Goal: Task Accomplishment & Management: Use online tool/utility

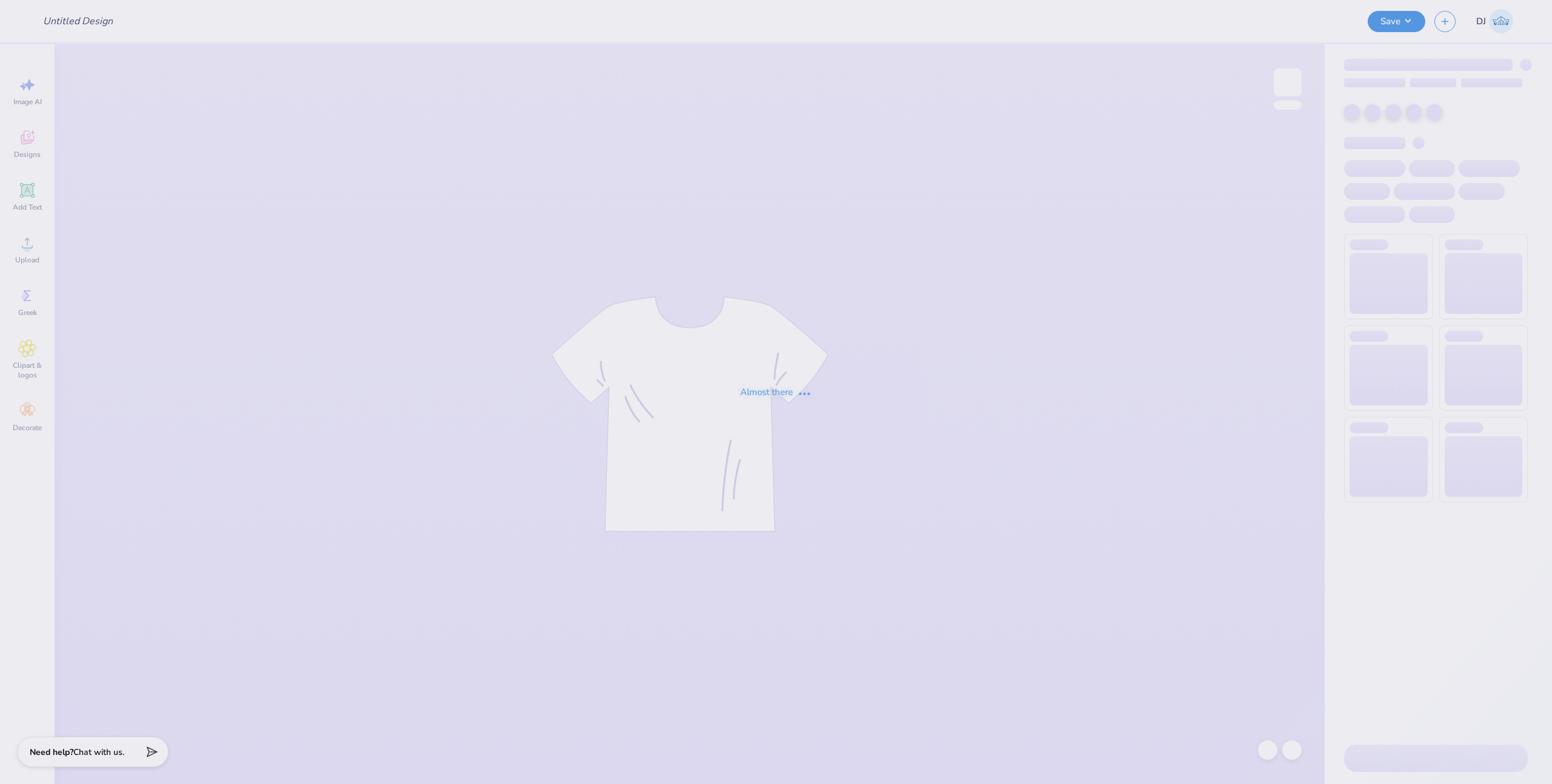
type input "Merch - Pickleball Club at [GEOGRAPHIC_DATA]"
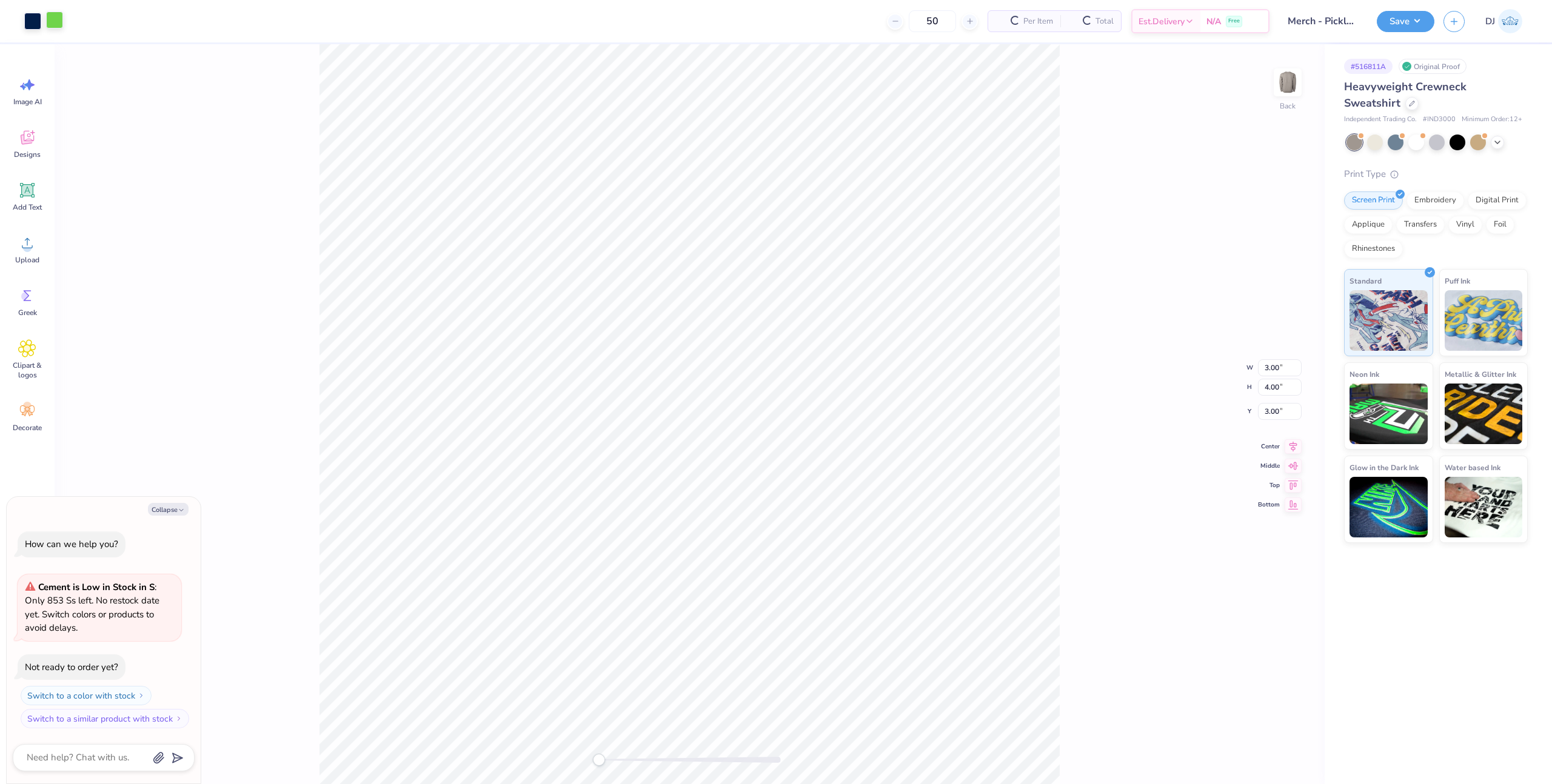
click at [60, 24] on div at bounding box center [54, 20] width 17 height 17
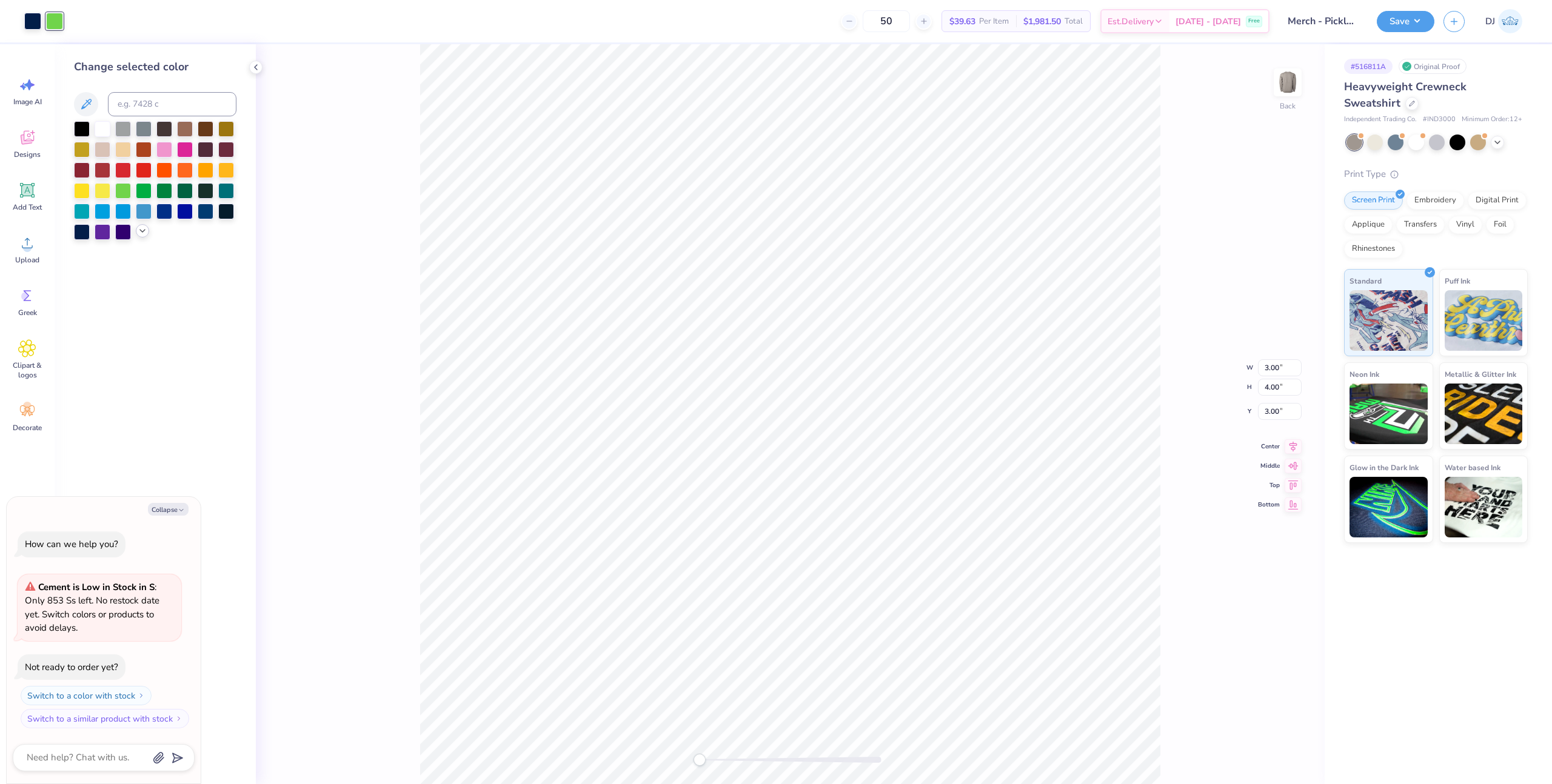
click at [138, 232] on icon at bounding box center [142, 231] width 9 height 9
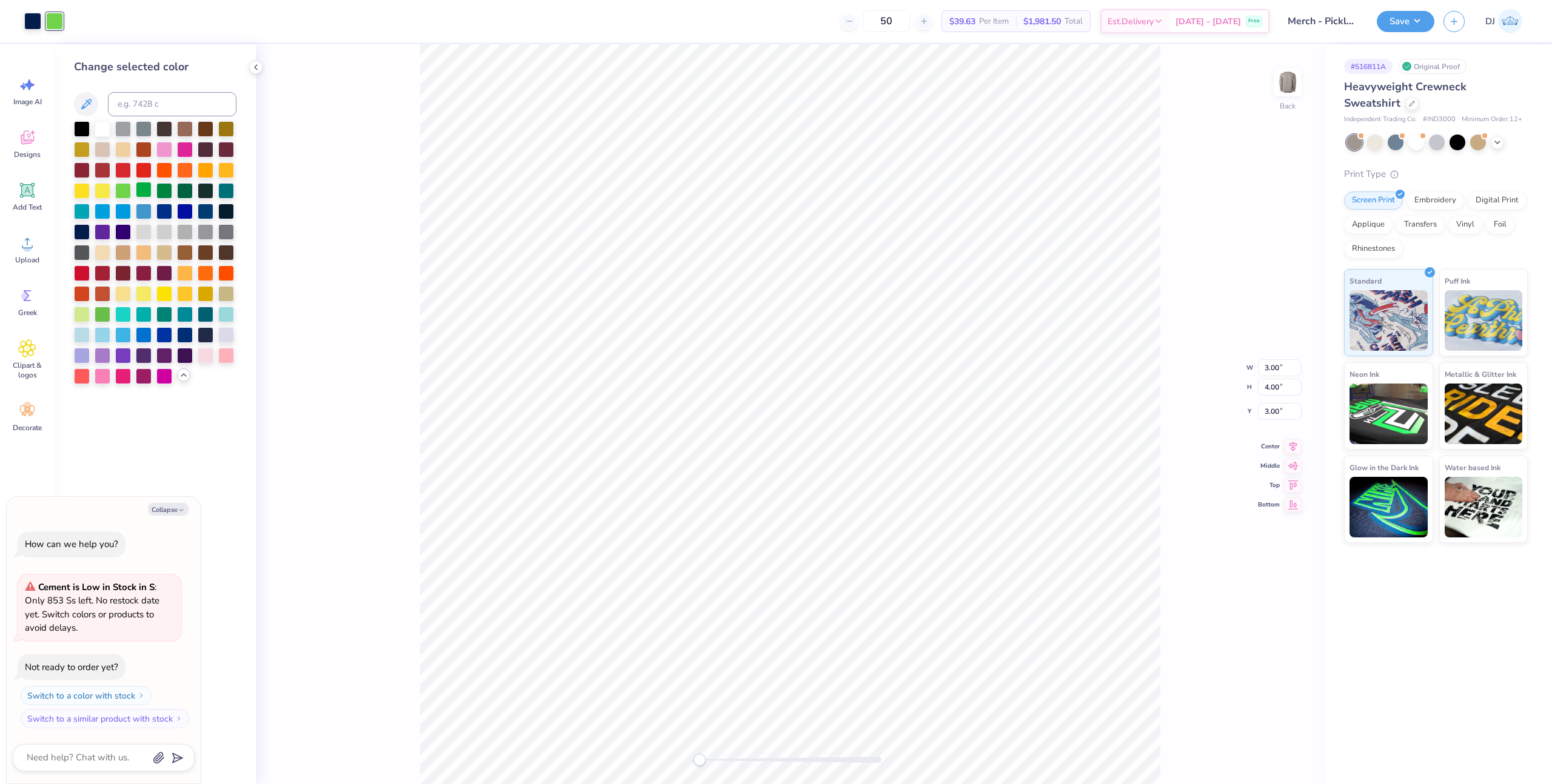
click at [144, 196] on div at bounding box center [143, 189] width 16 height 16
click at [166, 192] on div at bounding box center [163, 189] width 16 height 16
click at [186, 190] on div at bounding box center [185, 189] width 16 height 16
click at [148, 192] on div at bounding box center [143, 189] width 16 height 16
click at [1377, 144] on div at bounding box center [1375, 141] width 16 height 16
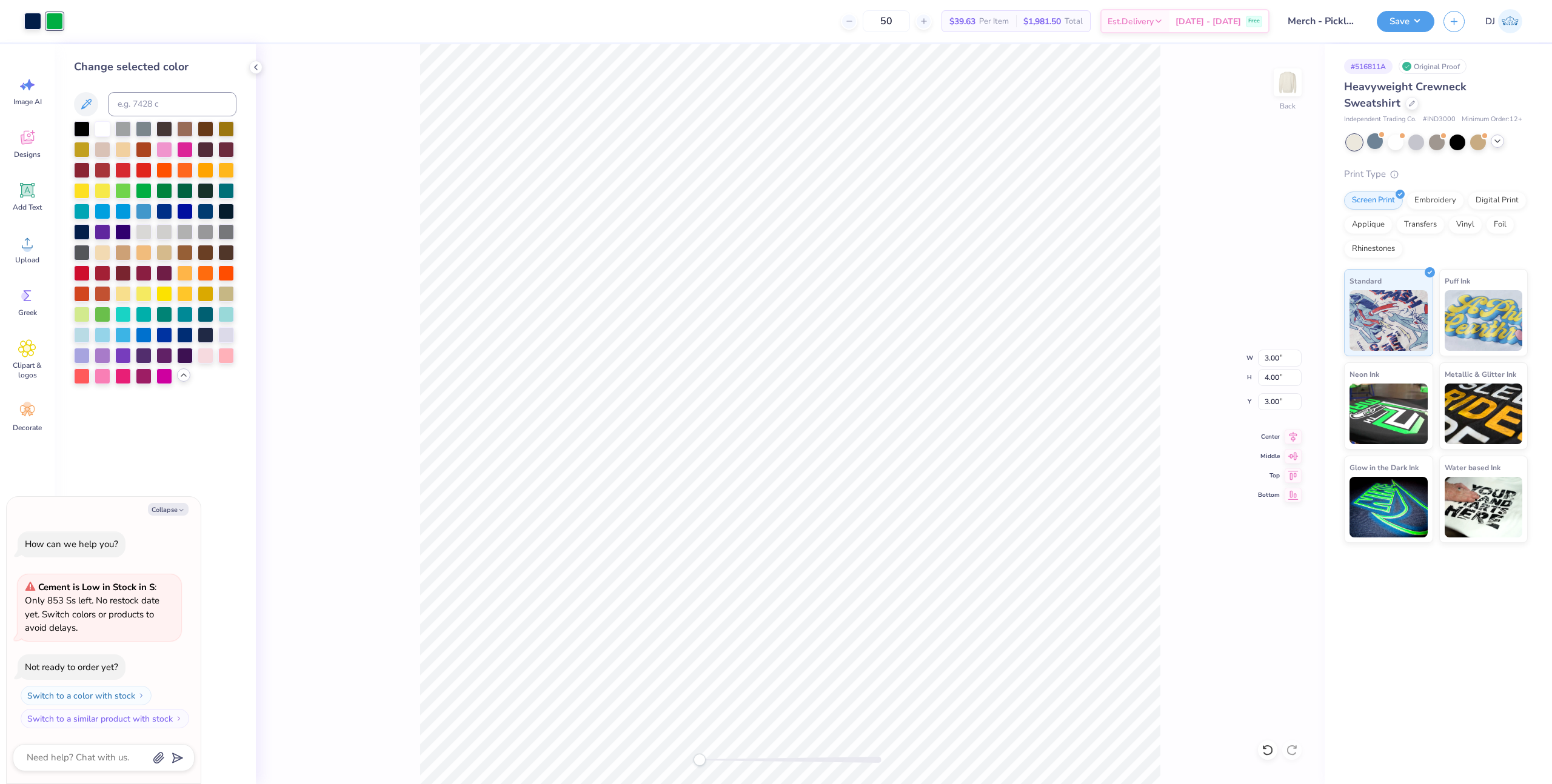
click at [1500, 146] on div at bounding box center [1497, 141] width 13 height 13
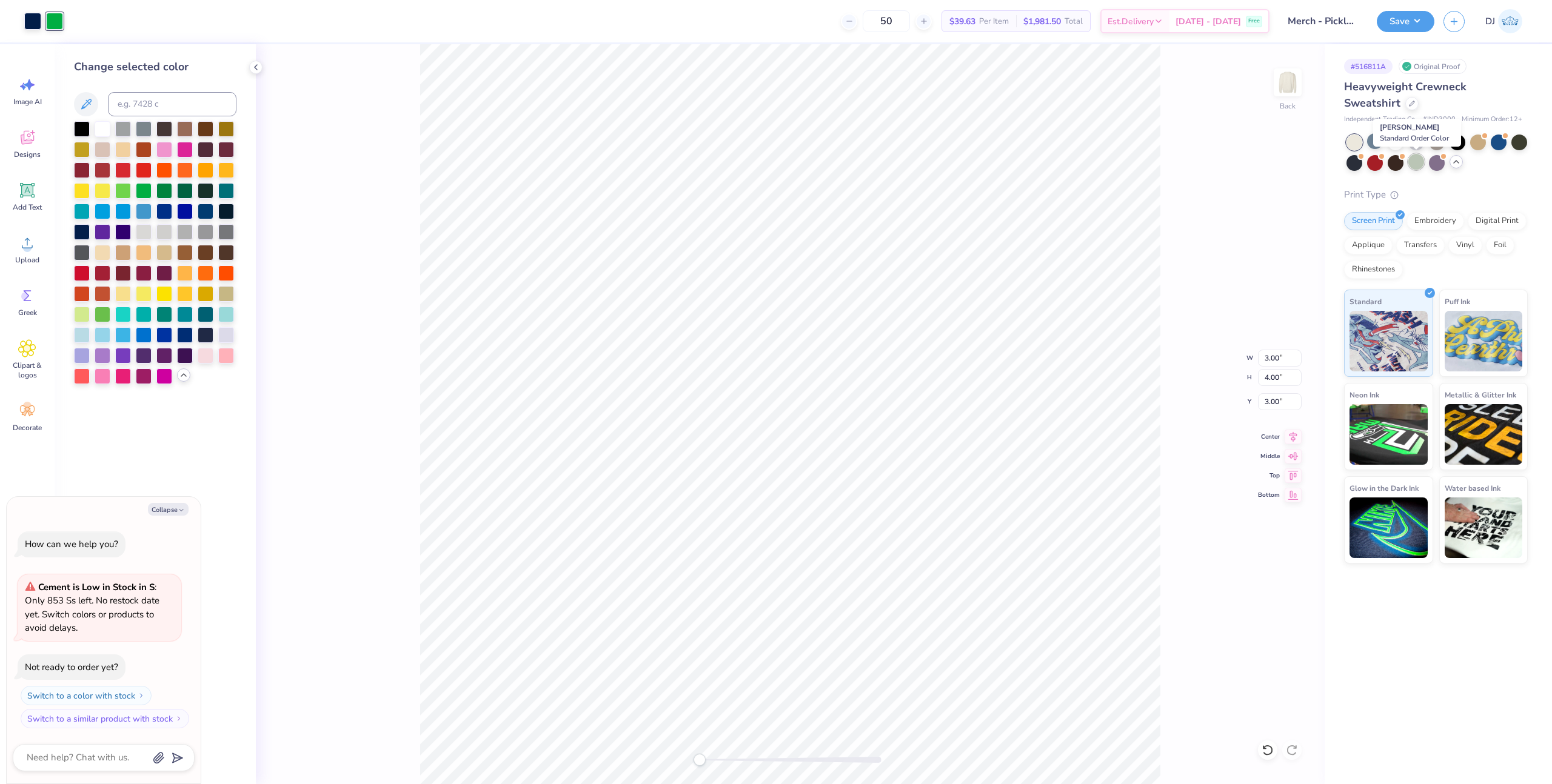
click at [1420, 167] on div at bounding box center [1416, 161] width 16 height 16
click at [1432, 144] on div at bounding box center [1436, 141] width 16 height 16
click at [1370, 143] on div at bounding box center [1375, 141] width 16 height 16
click at [1466, 186] on div "Heavyweight Crewneck Sweatshirt Independent Trading Co. # IND3000 Minimum Order…" at bounding box center [1435, 320] width 184 height 484
click at [1440, 165] on div at bounding box center [1436, 161] width 16 height 16
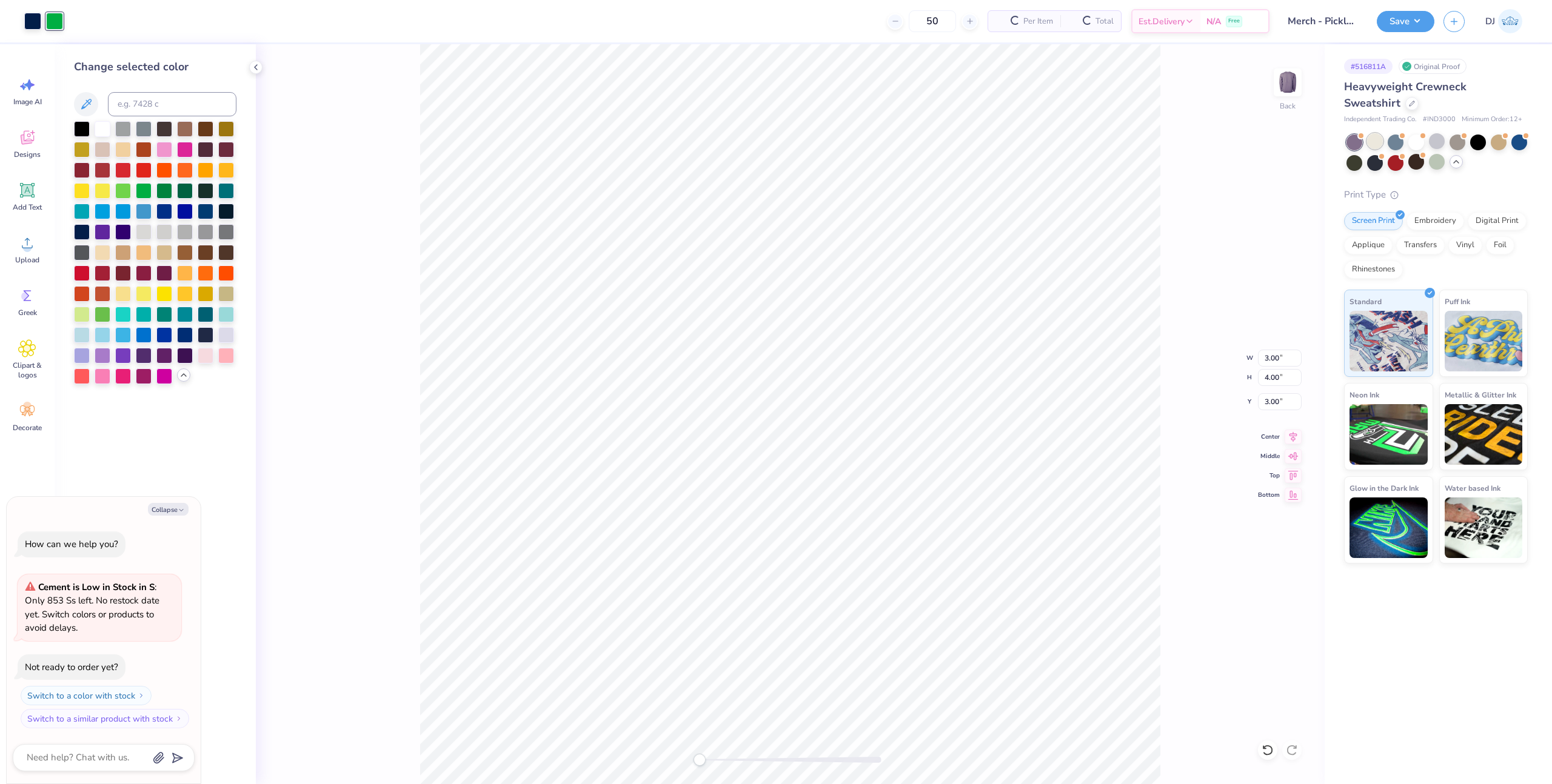
scroll to position [94, 0]
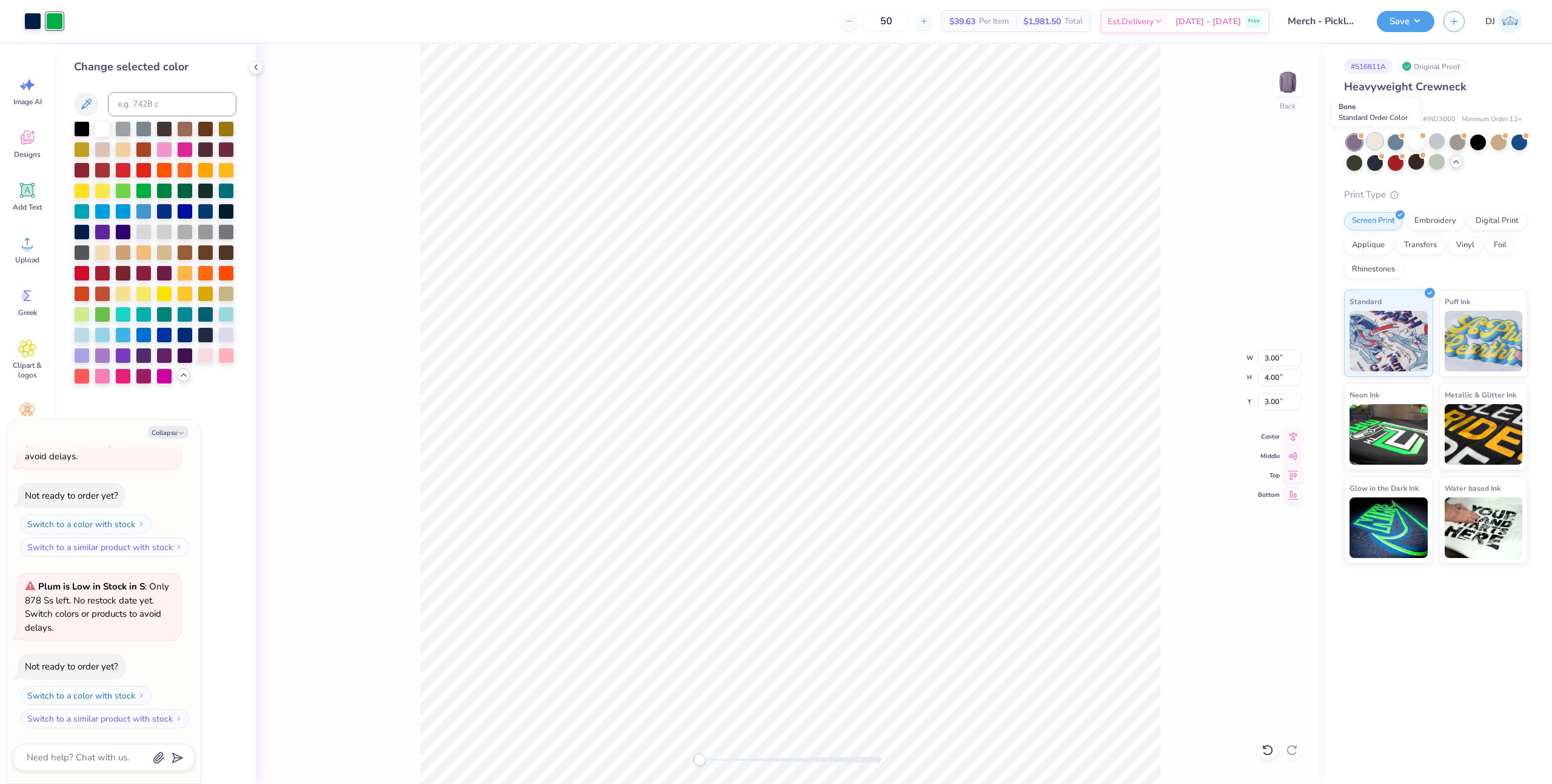
click at [1379, 145] on div at bounding box center [1375, 141] width 16 height 16
drag, startPoint x: 1407, startPoint y: 18, endPoint x: 1414, endPoint y: 27, distance: 11.4
click at [1407, 18] on button "Save" at bounding box center [1405, 20] width 58 height 21
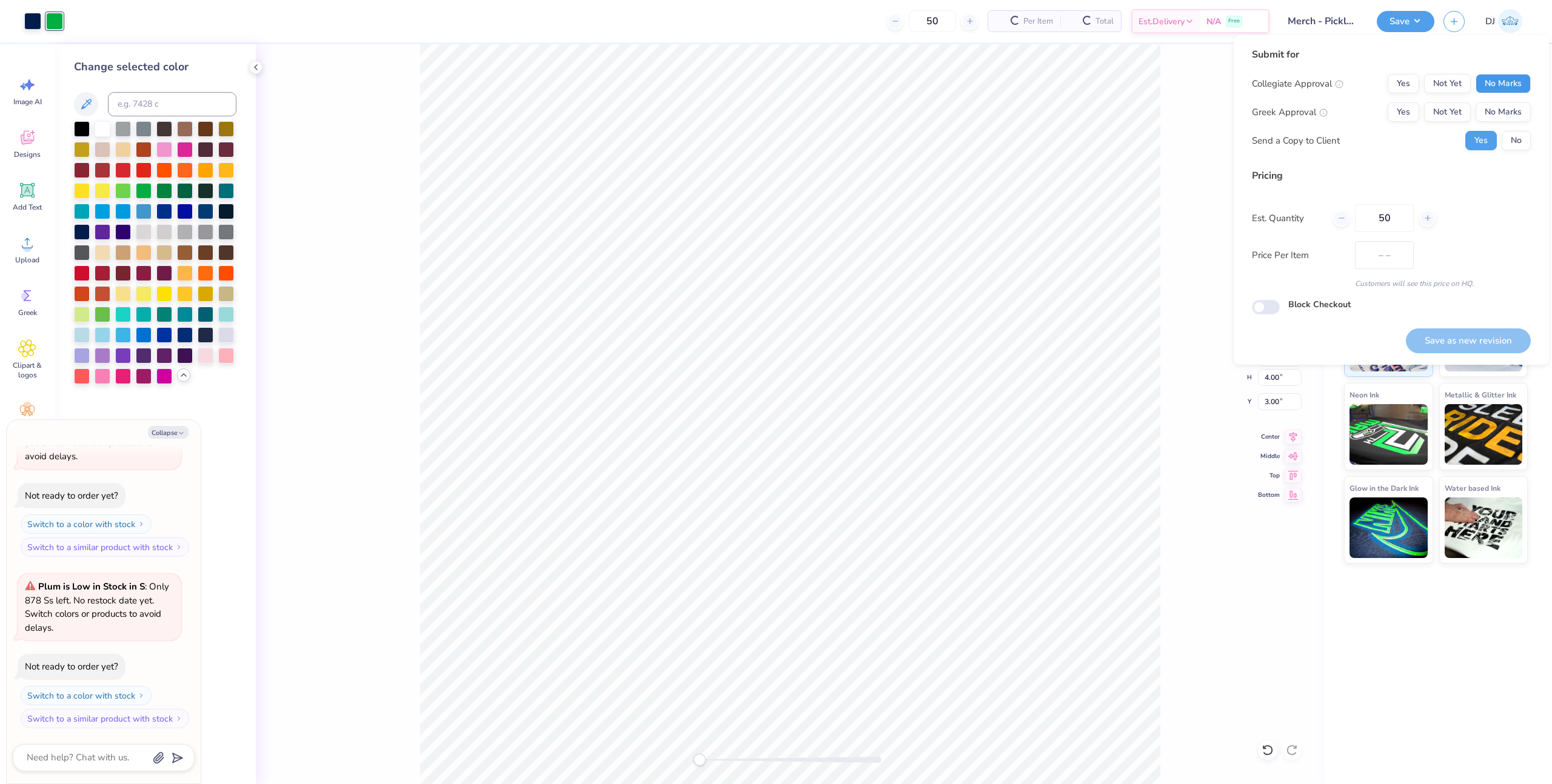
click at [1497, 92] on button "No Marks" at bounding box center [1503, 83] width 55 height 20
type textarea "x"
type input "$39.63"
click at [1374, 81] on div "Collegiate Approval Yes Not Yet No Marks" at bounding box center [1390, 83] width 279 height 20
click at [1399, 88] on button "Yes" at bounding box center [1404, 83] width 32 height 20
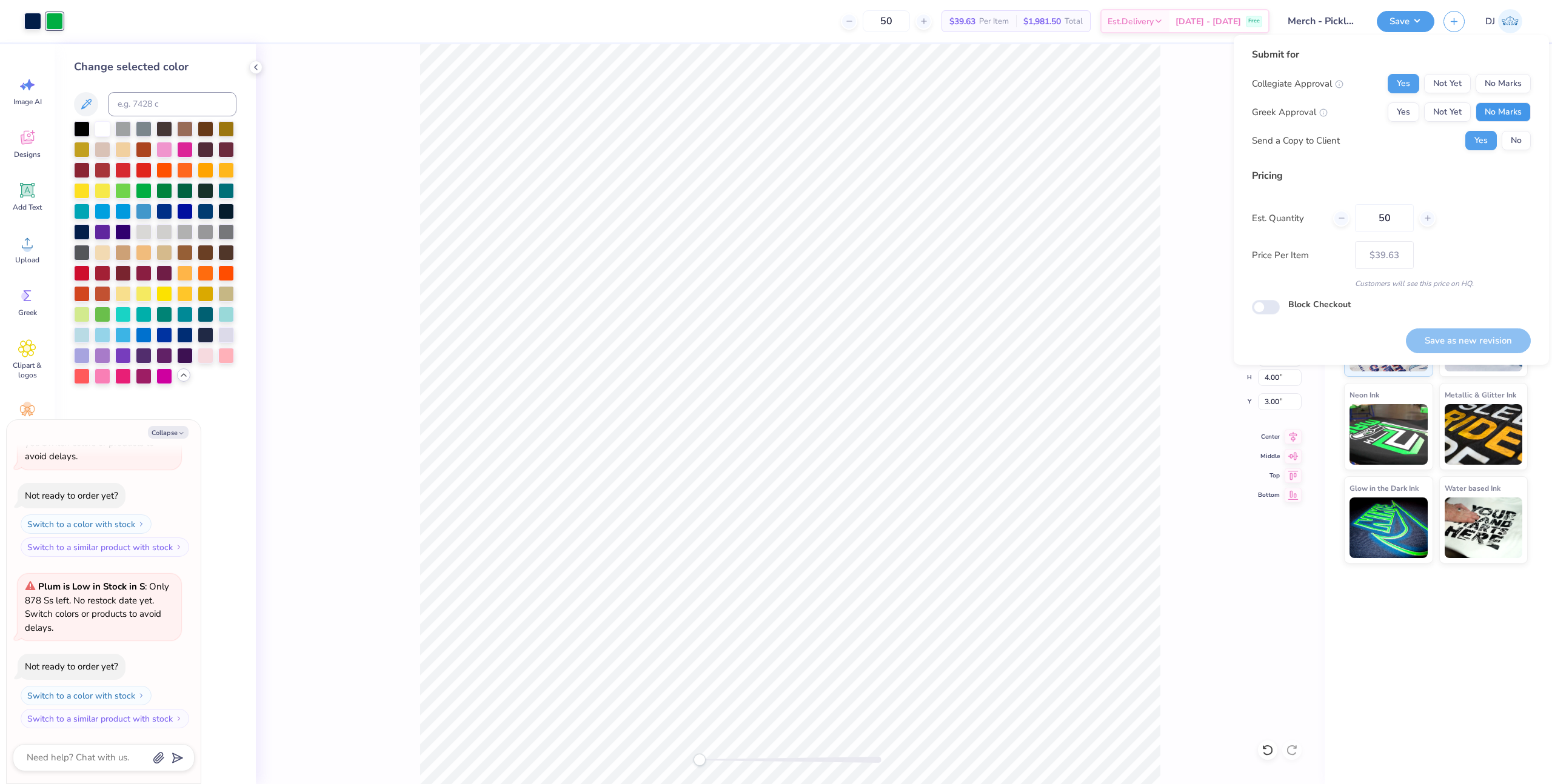
click at [1503, 109] on button "No Marks" at bounding box center [1503, 112] width 55 height 20
click at [1515, 145] on button "No" at bounding box center [1516, 140] width 29 height 20
click at [1481, 338] on button "Save as new revision" at bounding box center [1468, 341] width 125 height 25
type textarea "x"
type input "– –"
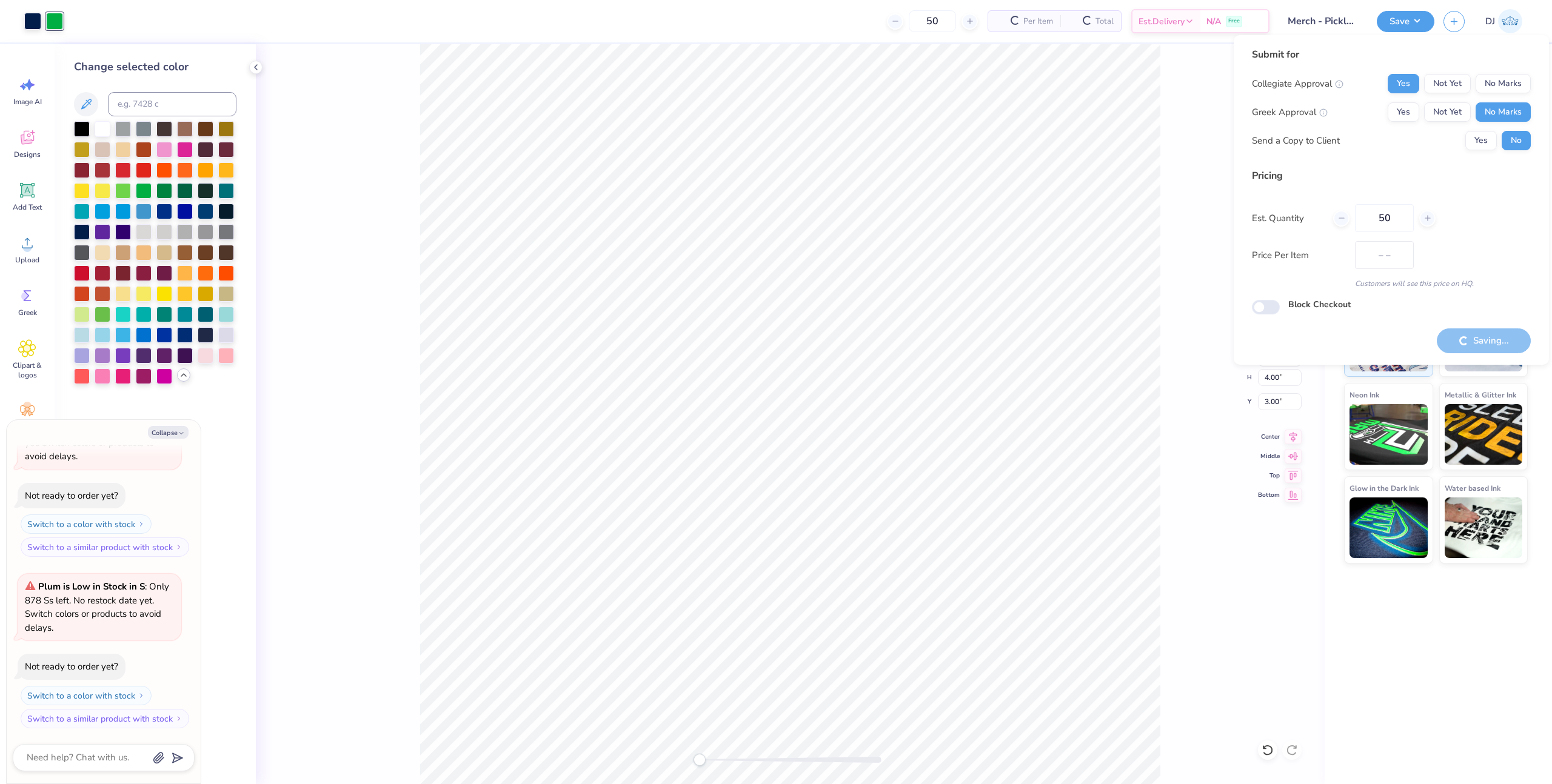
type textarea "x"
type input "$39.63"
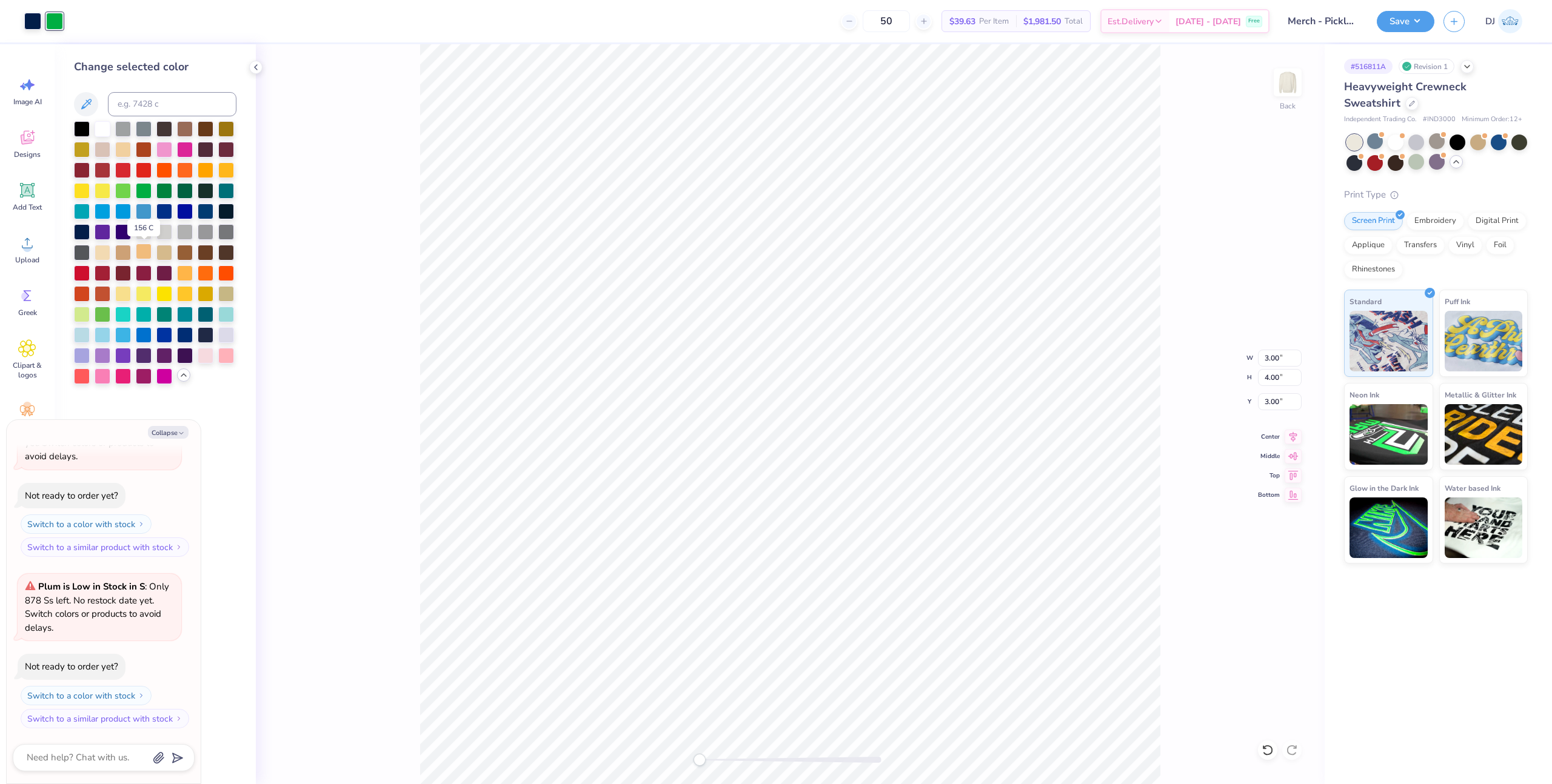
click at [148, 252] on div at bounding box center [143, 251] width 16 height 16
click at [166, 259] on div at bounding box center [163, 251] width 16 height 16
click at [141, 300] on div at bounding box center [143, 292] width 16 height 16
click at [179, 190] on div at bounding box center [185, 189] width 16 height 16
click at [101, 318] on div at bounding box center [102, 313] width 16 height 16
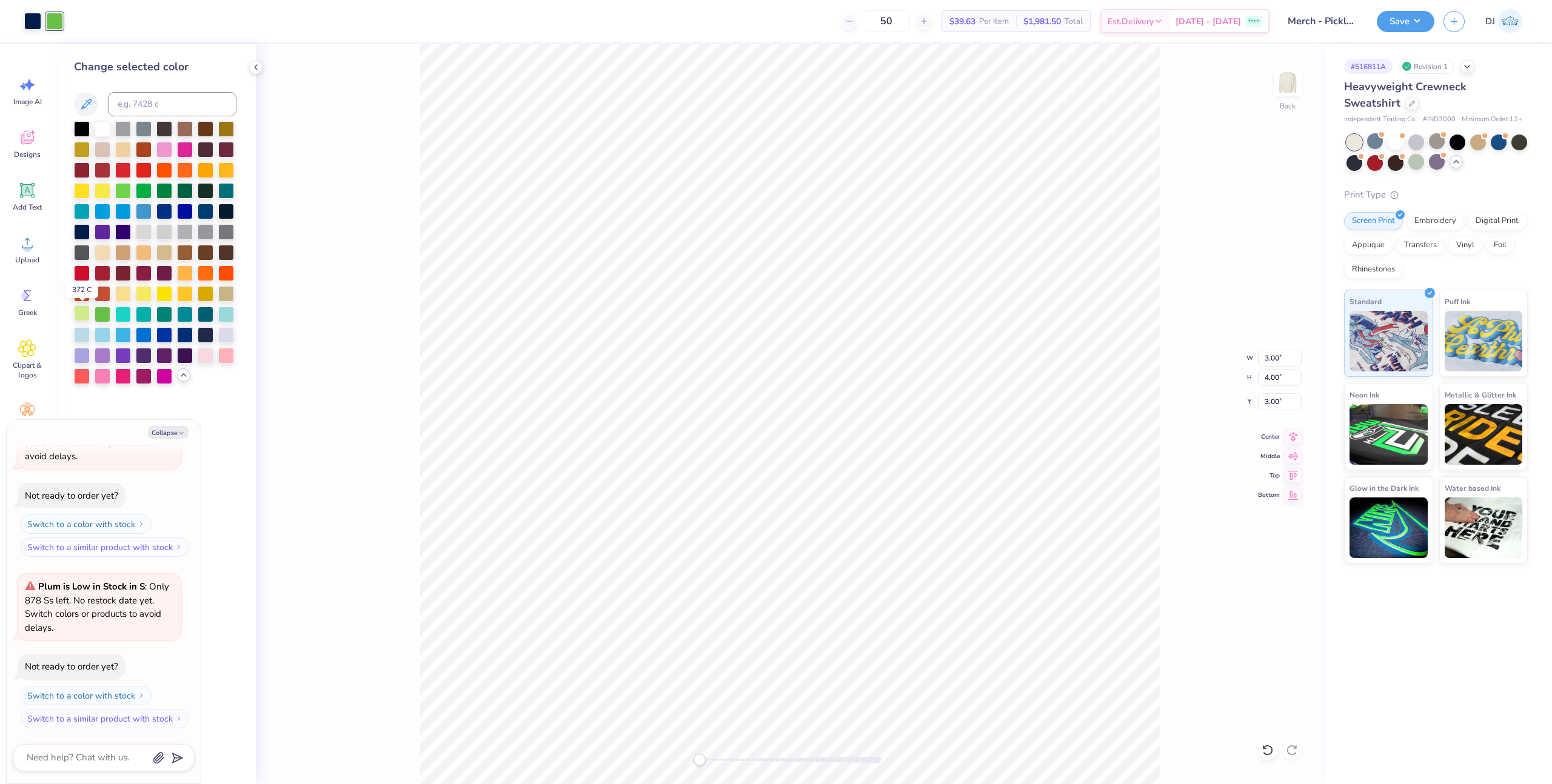
click at [86, 316] on div at bounding box center [81, 313] width 16 height 16
click at [1400, 20] on button "Save" at bounding box center [1405, 20] width 58 height 21
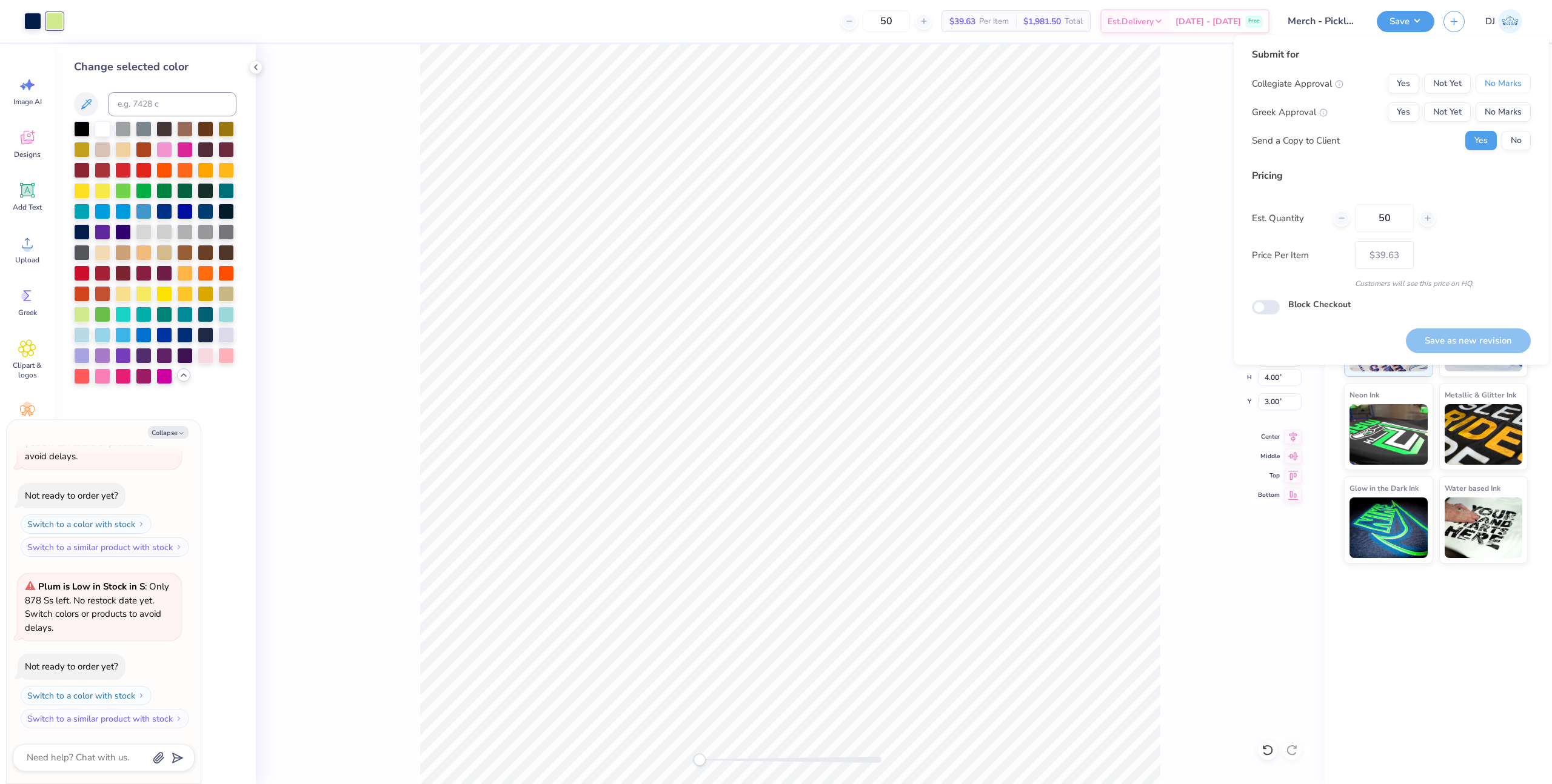
drag, startPoint x: 1518, startPoint y: 82, endPoint x: 1502, endPoint y: 99, distance: 23.3
click at [1517, 83] on button "No Marks" at bounding box center [1503, 83] width 55 height 20
click at [1408, 91] on button "Yes" at bounding box center [1404, 83] width 32 height 20
click at [1493, 106] on button "No Marks" at bounding box center [1503, 112] width 55 height 20
drag, startPoint x: 1506, startPoint y: 135, endPoint x: 1491, endPoint y: 246, distance: 112.0
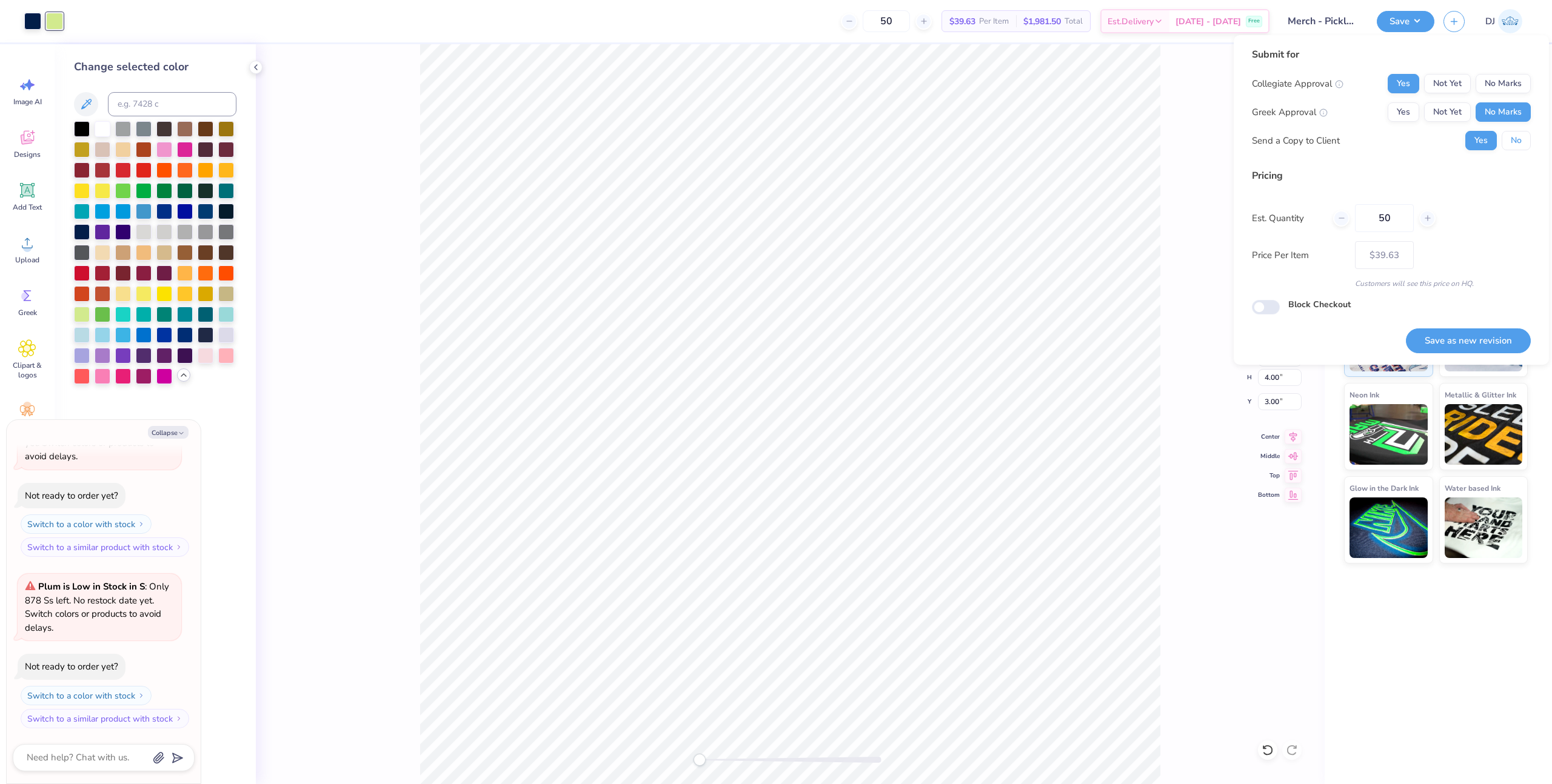
click at [1506, 136] on button "No" at bounding box center [1516, 140] width 29 height 20
drag, startPoint x: 1462, startPoint y: 332, endPoint x: 1445, endPoint y: 333, distance: 17.0
click at [1462, 332] on button "Save as new revision" at bounding box center [1468, 341] width 125 height 25
type textarea "x"
type input "– –"
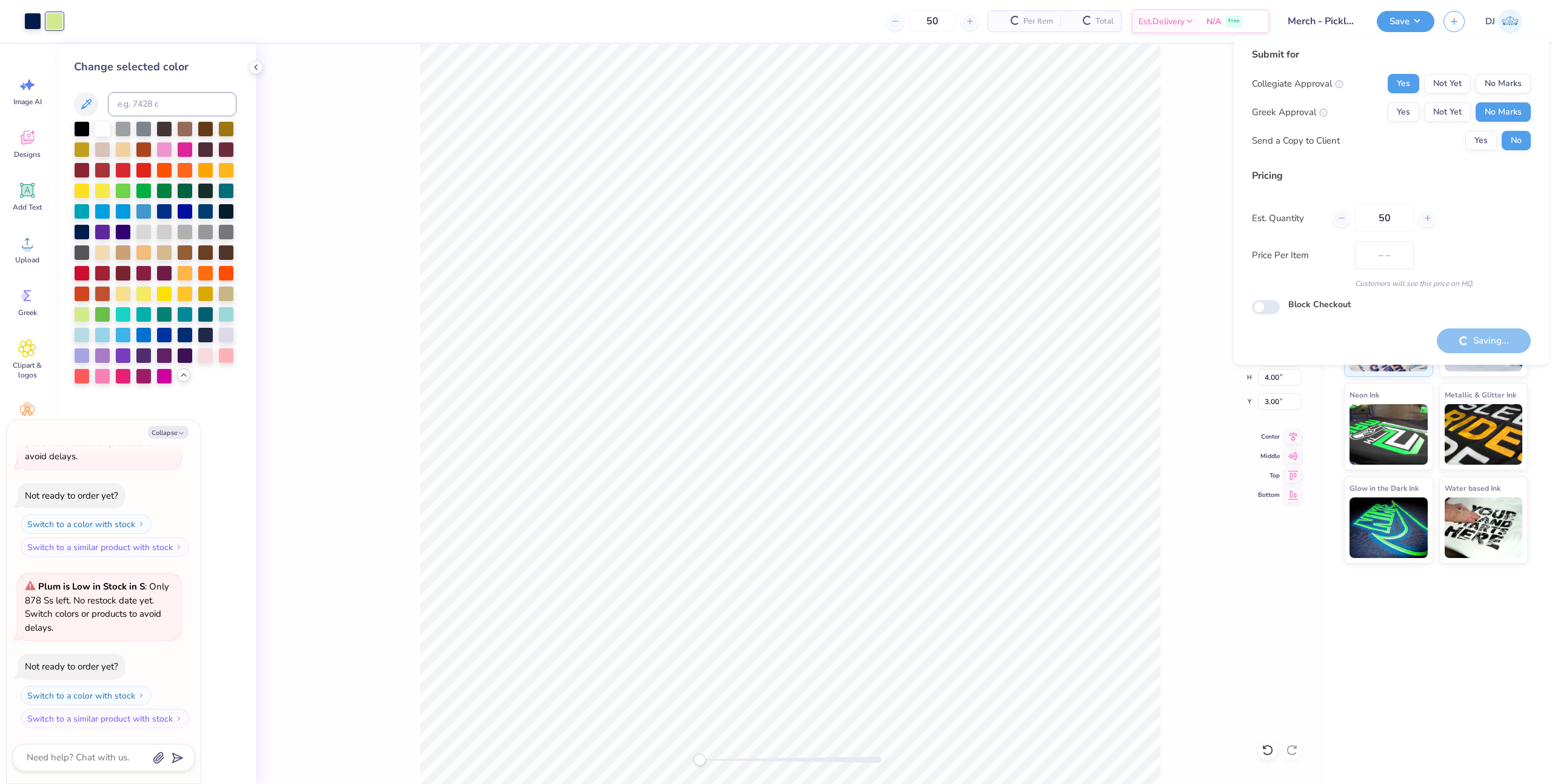
type textarea "x"
type input "$39.63"
type textarea "x"
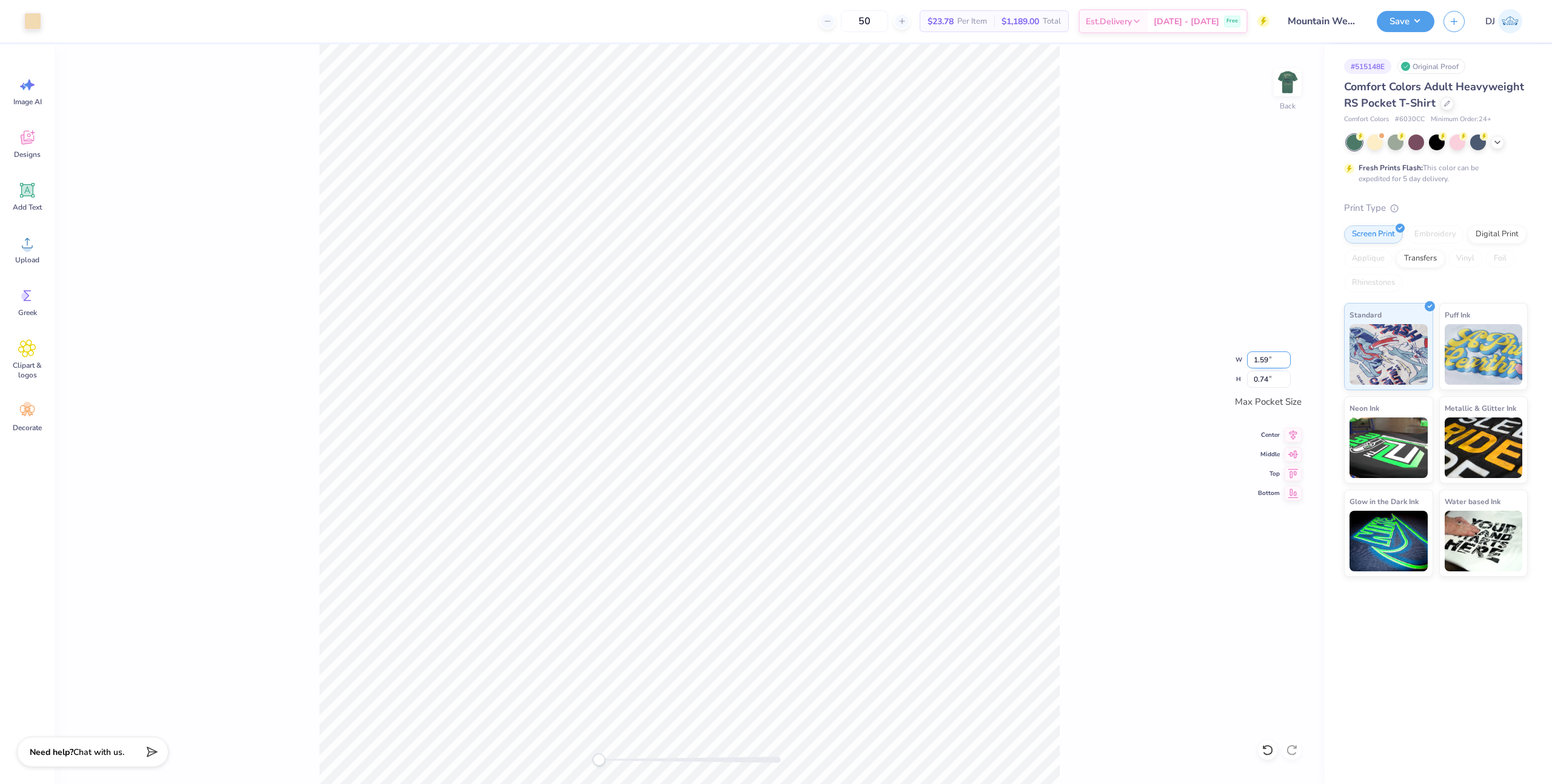
click at [1262, 362] on input "1.59" at bounding box center [1268, 359] width 44 height 17
type input "2.10"
type input "1.13"
click at [1264, 363] on input "2.00" at bounding box center [1268, 359] width 44 height 17
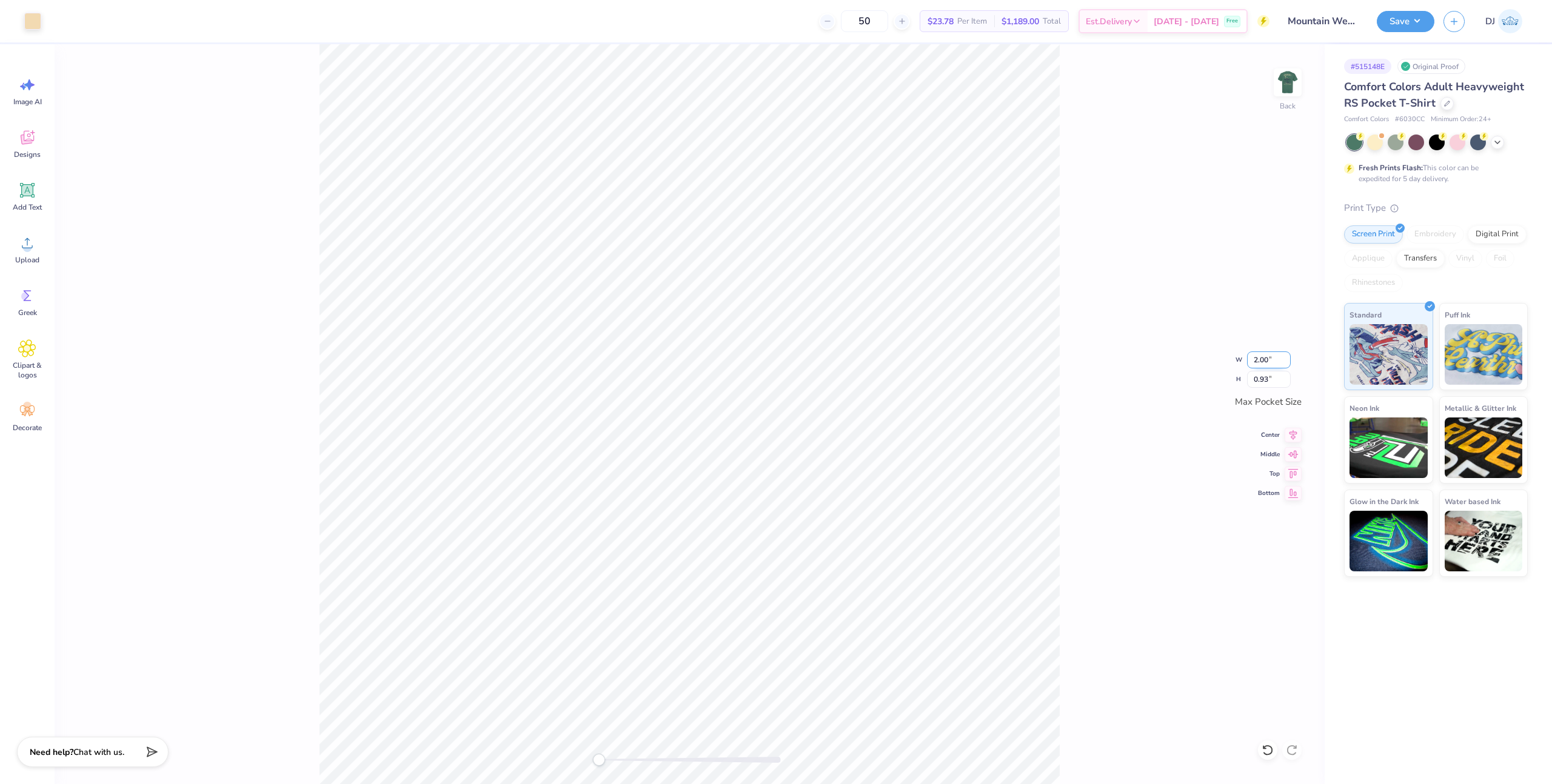
click at [1264, 363] on input "2.00" at bounding box center [1268, 359] width 44 height 17
type input "1.76"
type input "0.77"
click at [1263, 360] on input "3.44" at bounding box center [1268, 359] width 44 height 17
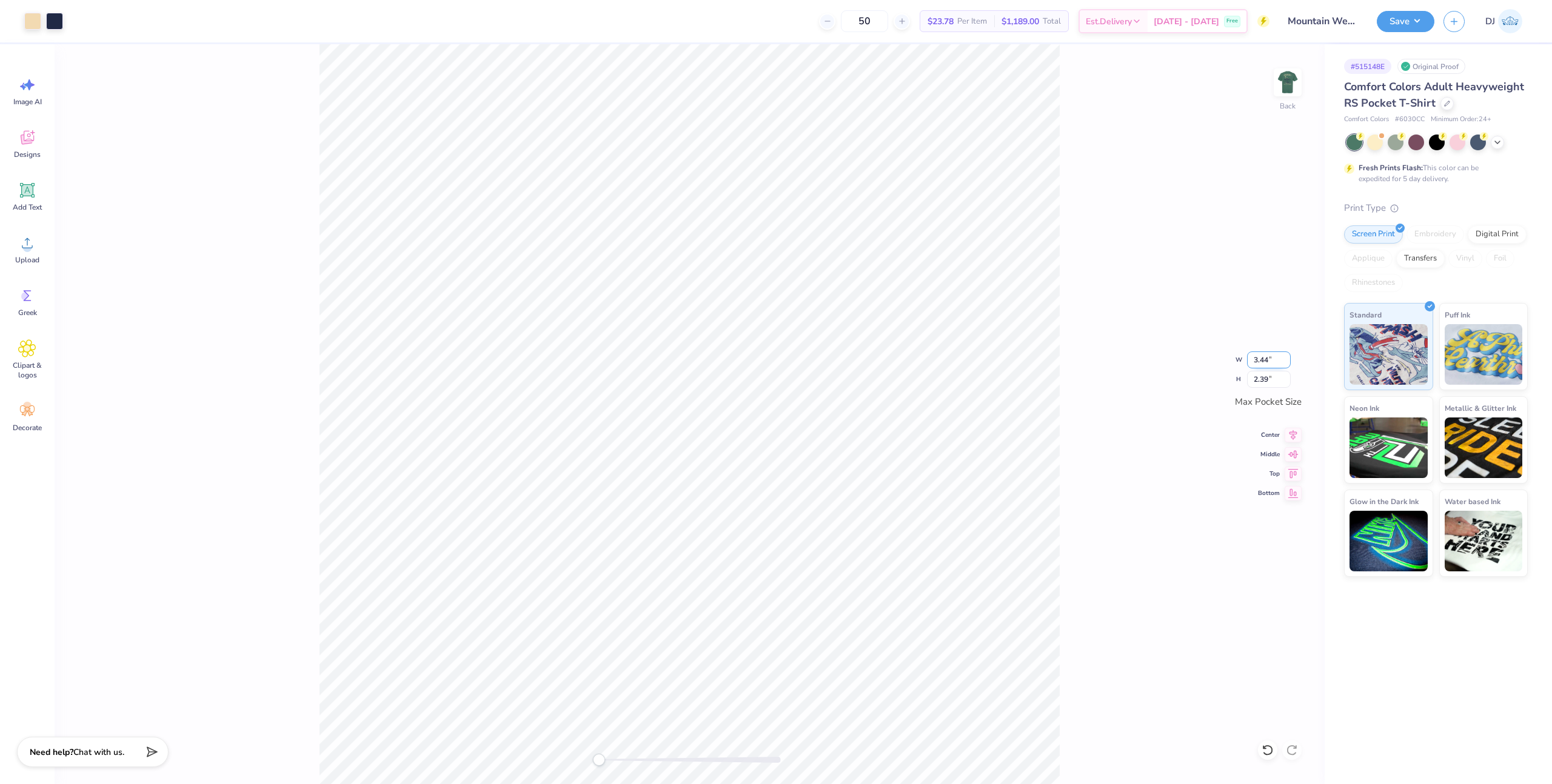
click at [1263, 360] on input "3.44" at bounding box center [1268, 359] width 44 height 17
type input "3.43"
type input "2.04"
click at [845, 466] on li "Group" at bounding box center [838, 473] width 95 height 23
click at [732, 761] on div at bounding box center [689, 760] width 182 height 6
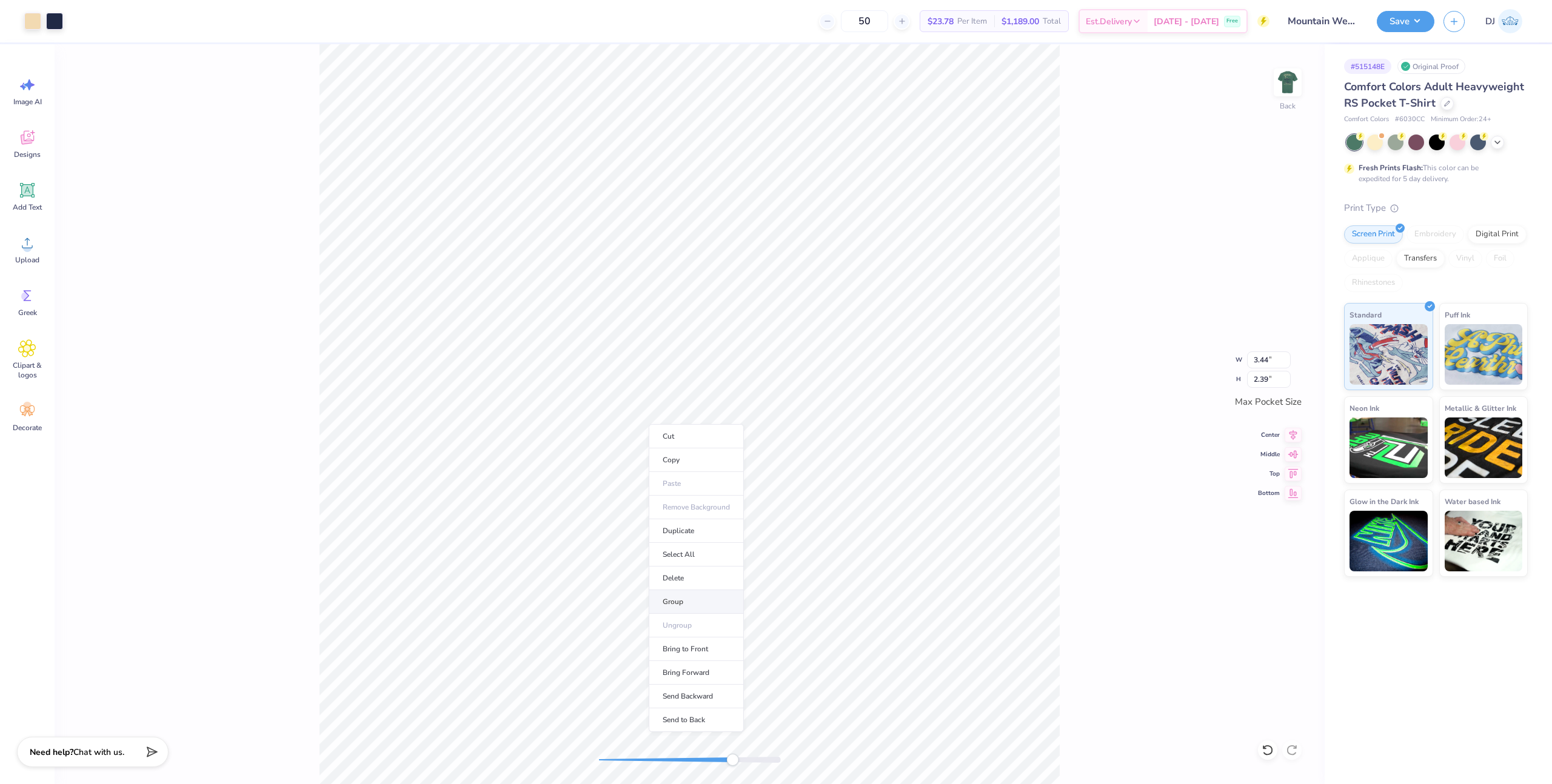
click at [702, 606] on li "Group" at bounding box center [697, 601] width 95 height 23
click at [1265, 362] on input "1.80" at bounding box center [1268, 359] width 44 height 17
type input "1.92"
type input "0.93"
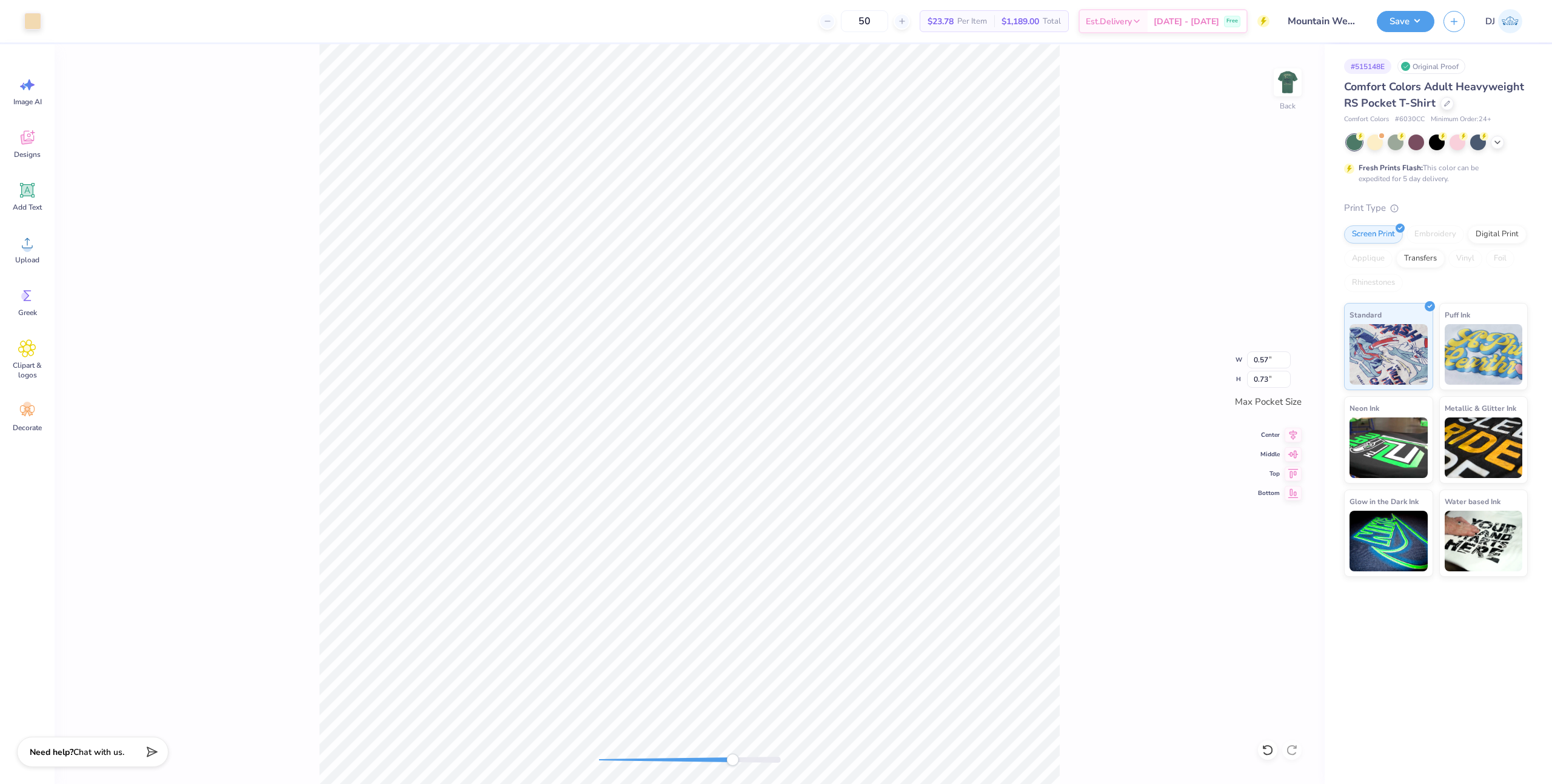
type input "3.44"
type input "2.39"
click at [873, 650] on li "Group" at bounding box center [870, 651] width 95 height 23
click at [637, 752] on div "Back W 3.44 3.44 " H 2.39 2.39 " Max Pocket Size Center Middle Top Bottom" at bounding box center [689, 413] width 1270 height 740
type input "3.49"
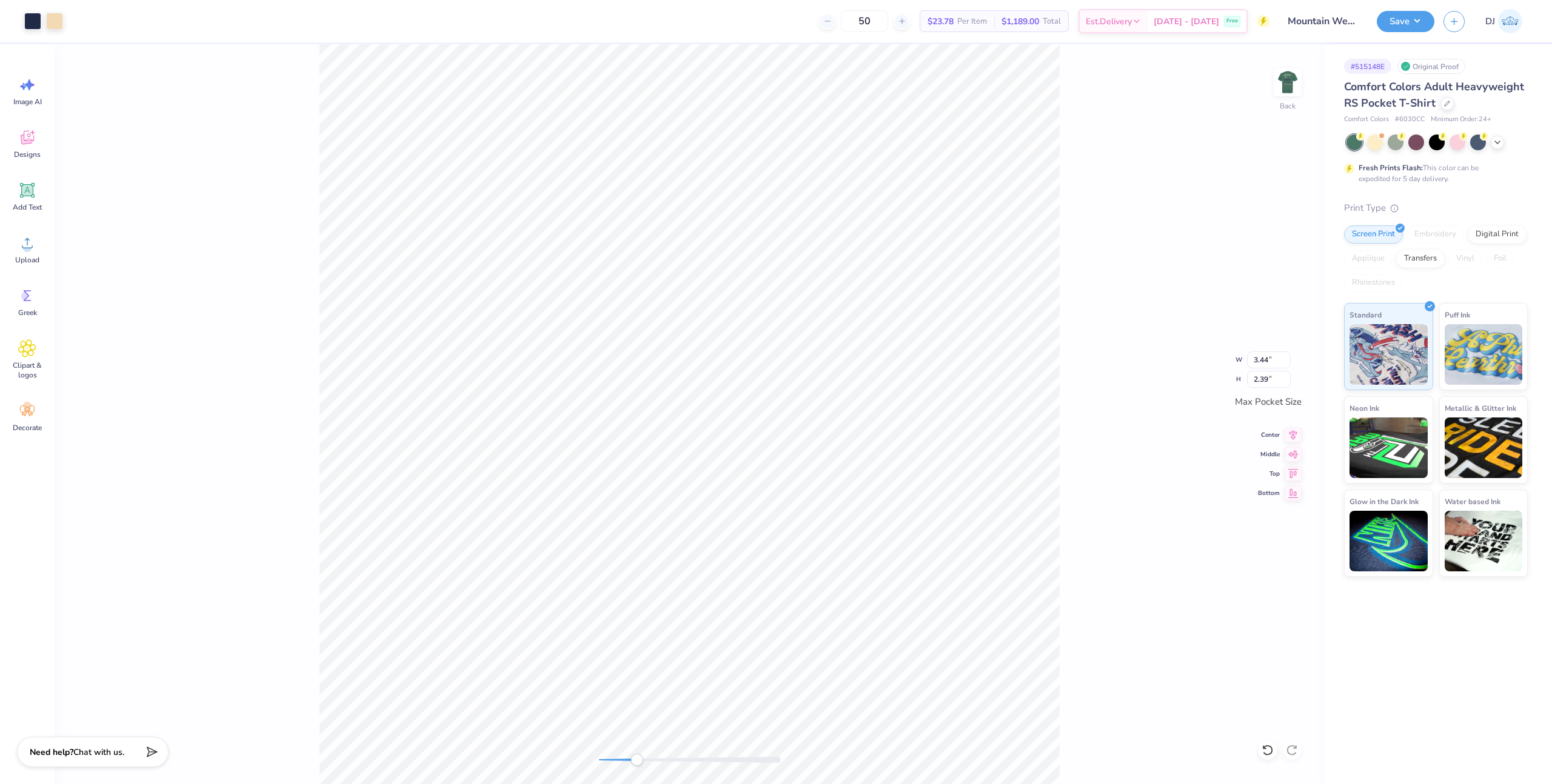
type input "2.43"
click at [580, 761] on div "Back" at bounding box center [689, 413] width 1270 height 740
click at [1286, 84] on img at bounding box center [1288, 82] width 49 height 49
click at [424, 15] on div "Art colors 50 $23.78 Per Item $1,189.00 Total Est. Delivery Sep 21 - 24 Free De…" at bounding box center [776, 392] width 1552 height 784
click at [1284, 87] on img at bounding box center [1288, 82] width 24 height 24
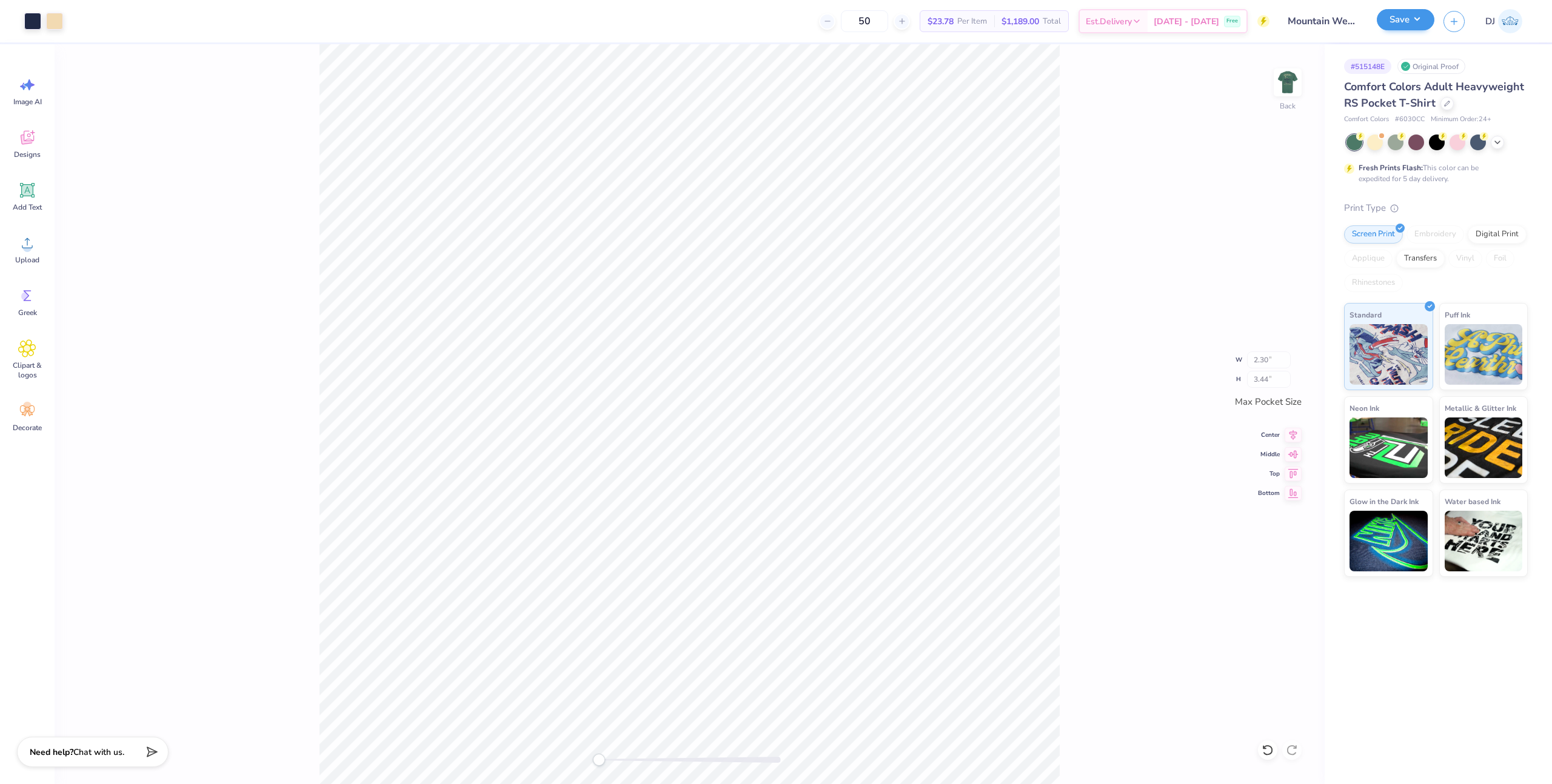
type input "2.30"
type input "3.44"
click at [1412, 19] on button "Save" at bounding box center [1405, 20] width 58 height 21
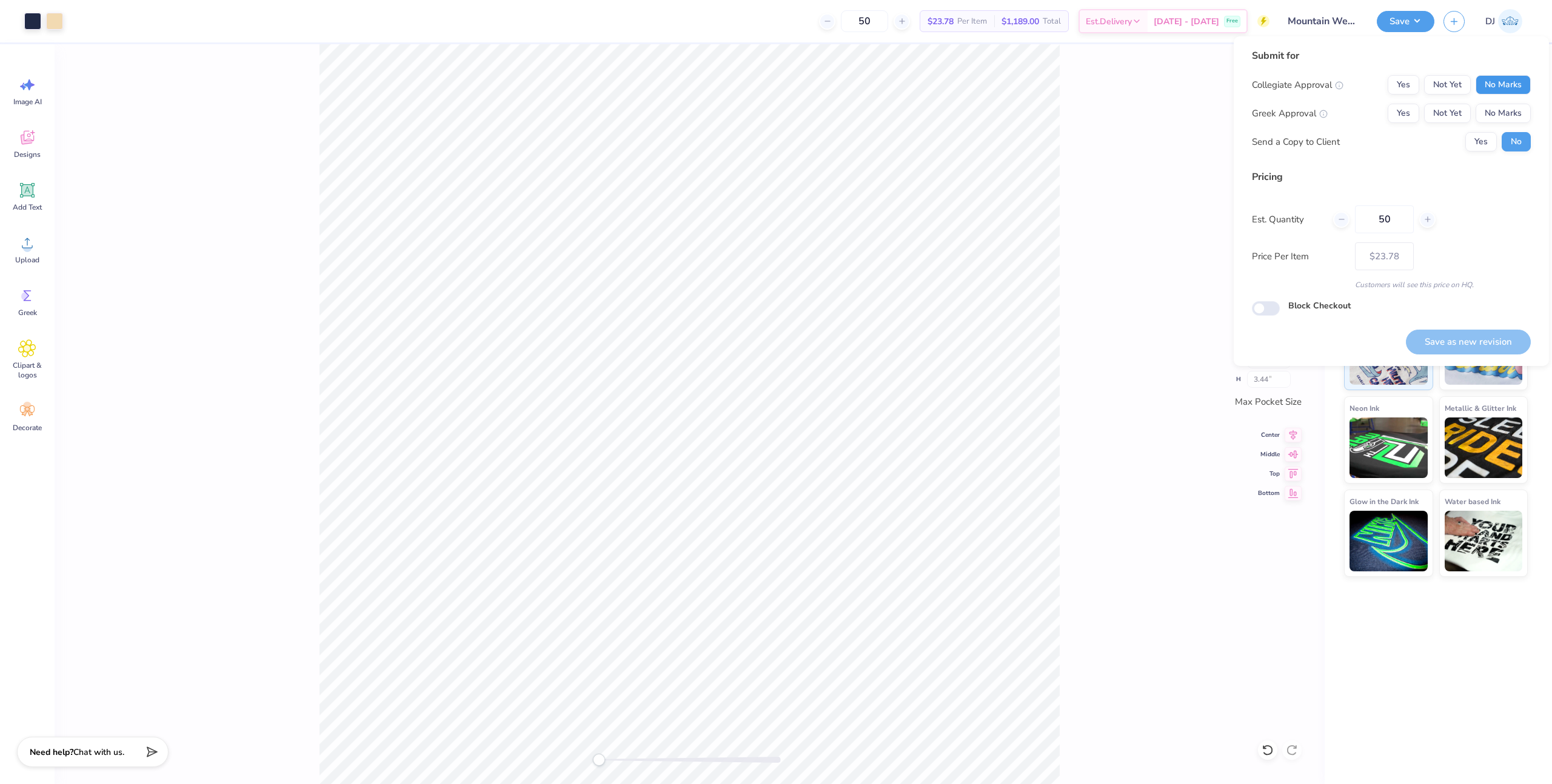
click at [1519, 89] on button "No Marks" at bounding box center [1503, 84] width 55 height 20
click at [1402, 115] on button "Yes" at bounding box center [1404, 113] width 32 height 20
click at [1454, 343] on button "Save as new revision" at bounding box center [1468, 342] width 125 height 25
type input "$23.78"
